Goal: Task Accomplishment & Management: Manage account settings

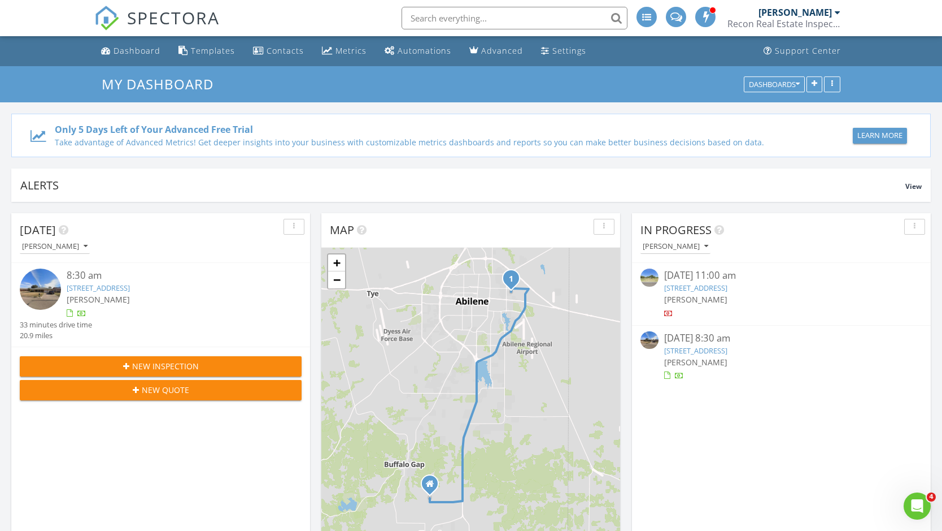
click at [130, 286] on link "[STREET_ADDRESS]" at bounding box center [98, 288] width 63 height 10
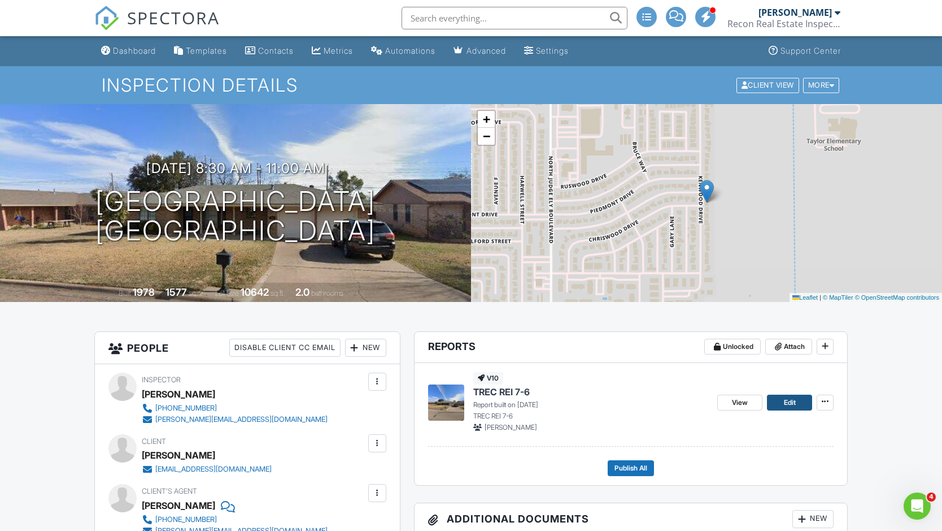
click at [788, 400] on span "Edit" at bounding box center [790, 402] width 12 height 11
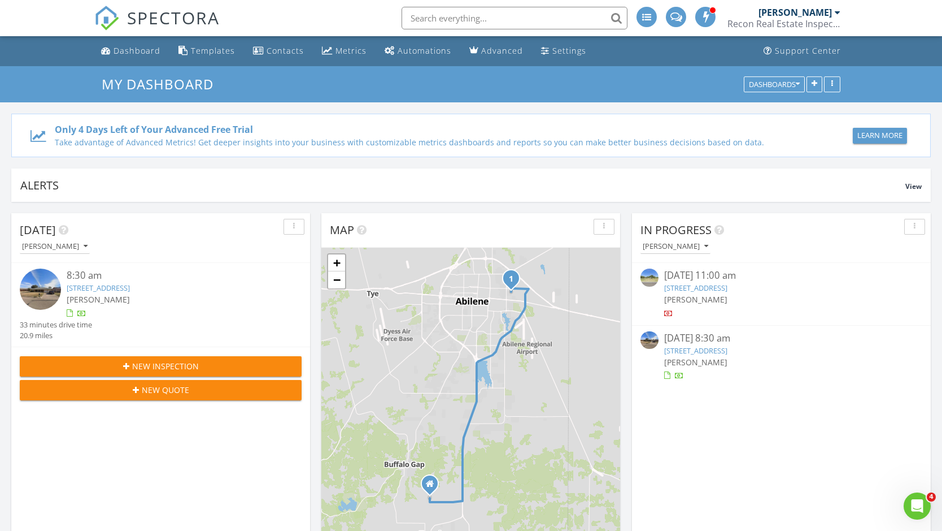
click at [123, 290] on link "781 Kenwood Dr, Abilene, TX 79601" at bounding box center [98, 288] width 63 height 10
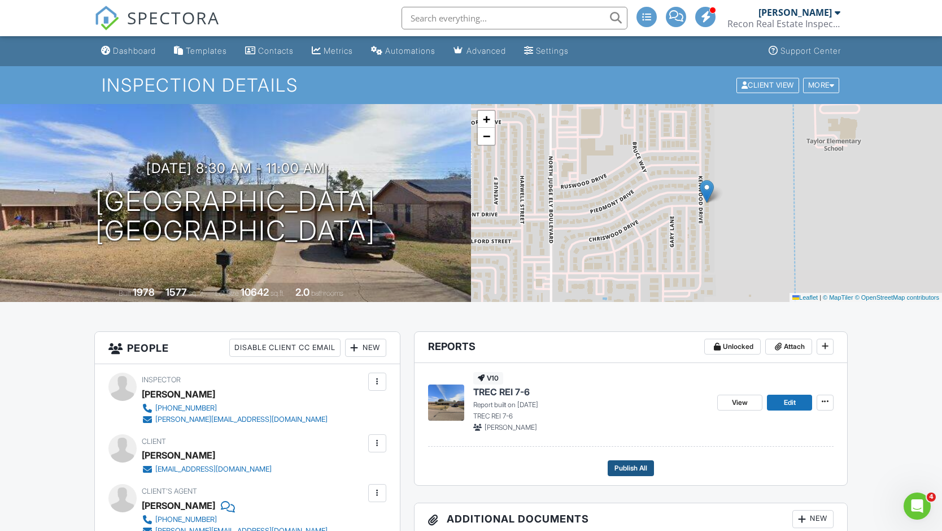
click at [640, 470] on span "Publish All" at bounding box center [631, 467] width 33 height 11
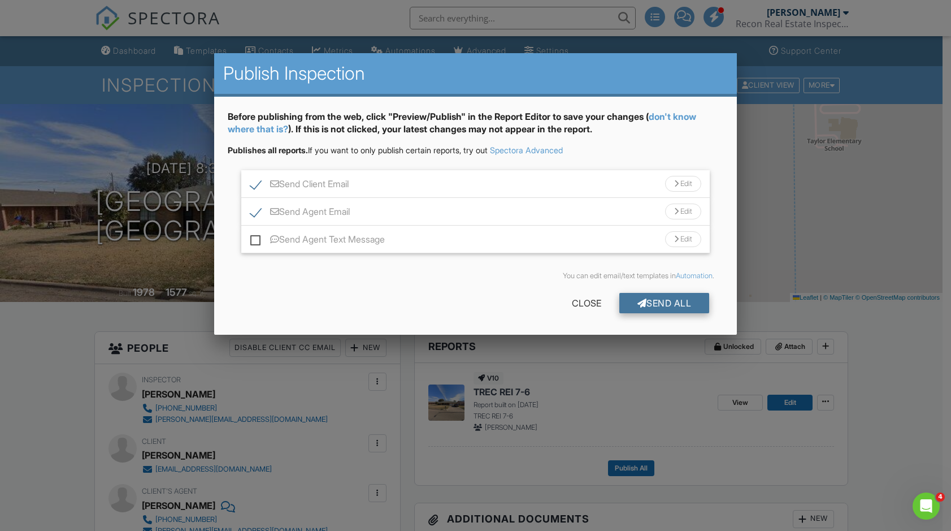
click at [677, 305] on div "Send All" at bounding box center [664, 303] width 90 height 20
